Goal: Information Seeking & Learning: Learn about a topic

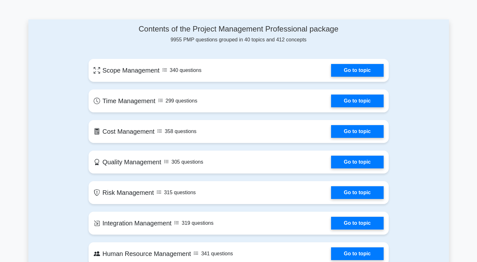
scroll to position [311, 0]
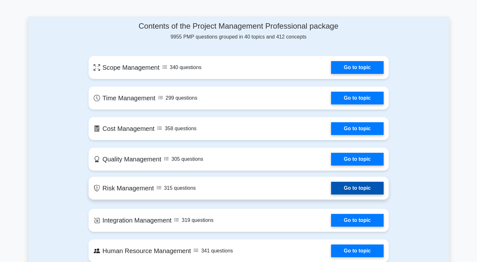
click at [359, 182] on link "Go to topic" at bounding box center [357, 188] width 52 height 13
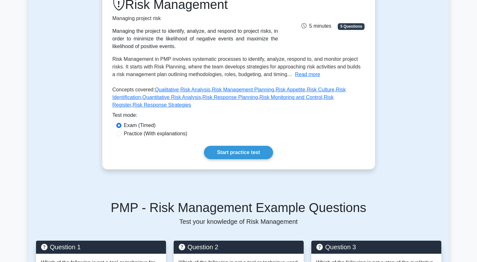
scroll to position [94, 0]
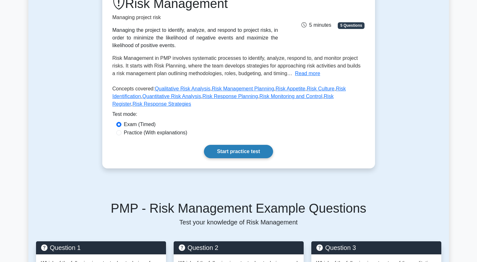
click at [261, 153] on link "Start practice test" at bounding box center [238, 151] width 69 height 13
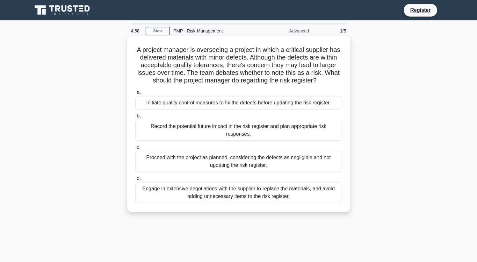
click at [246, 100] on div "Initiate quality control measures to fix the defects before updating the risk r…" at bounding box center [238, 102] width 207 height 13
click at [135, 95] on input "a. Initiate quality control measures to fix the defects before updating the ris…" at bounding box center [135, 93] width 0 height 4
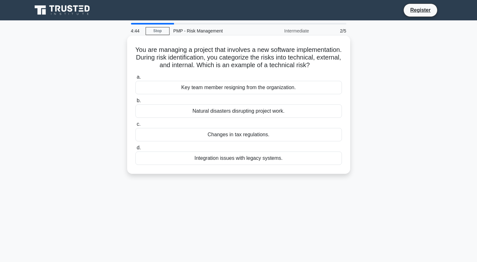
click at [239, 134] on div "Changes in tax regulations." at bounding box center [238, 134] width 207 height 13
click at [135, 127] on input "c. Changes in tax regulations." at bounding box center [135, 124] width 0 height 4
